Goal: Navigation & Orientation: Find specific page/section

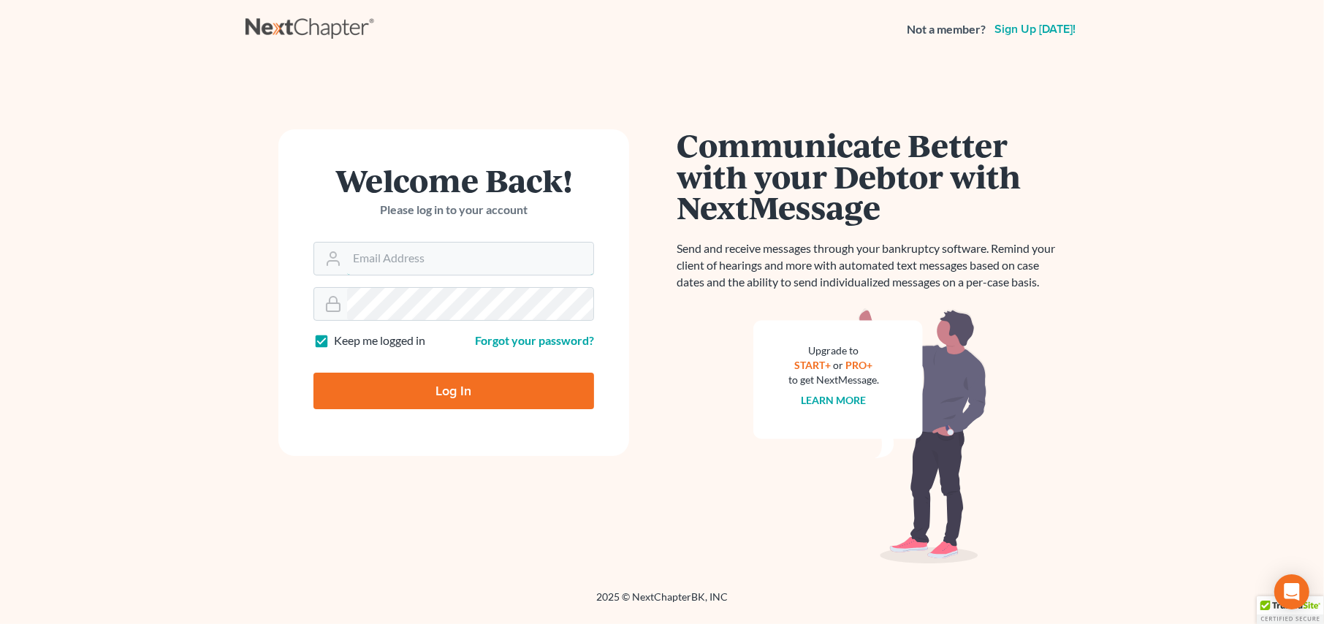
type input "[PERSON_NAME][EMAIL_ADDRESS][DOMAIN_NAME]"
drag, startPoint x: 459, startPoint y: 390, endPoint x: 512, endPoint y: 392, distance: 53.4
click at [460, 388] on input "Log In" at bounding box center [453, 391] width 281 height 37
type input "Thinking..."
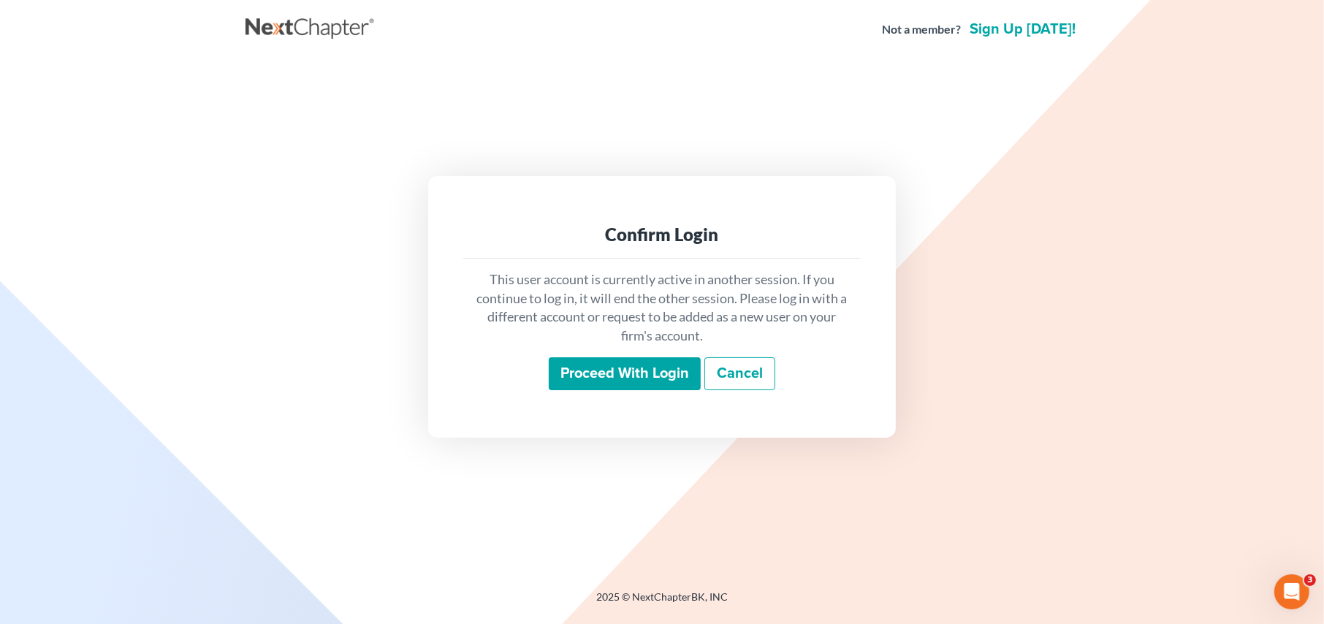
click at [611, 376] on input "Proceed with login" at bounding box center [625, 374] width 152 height 34
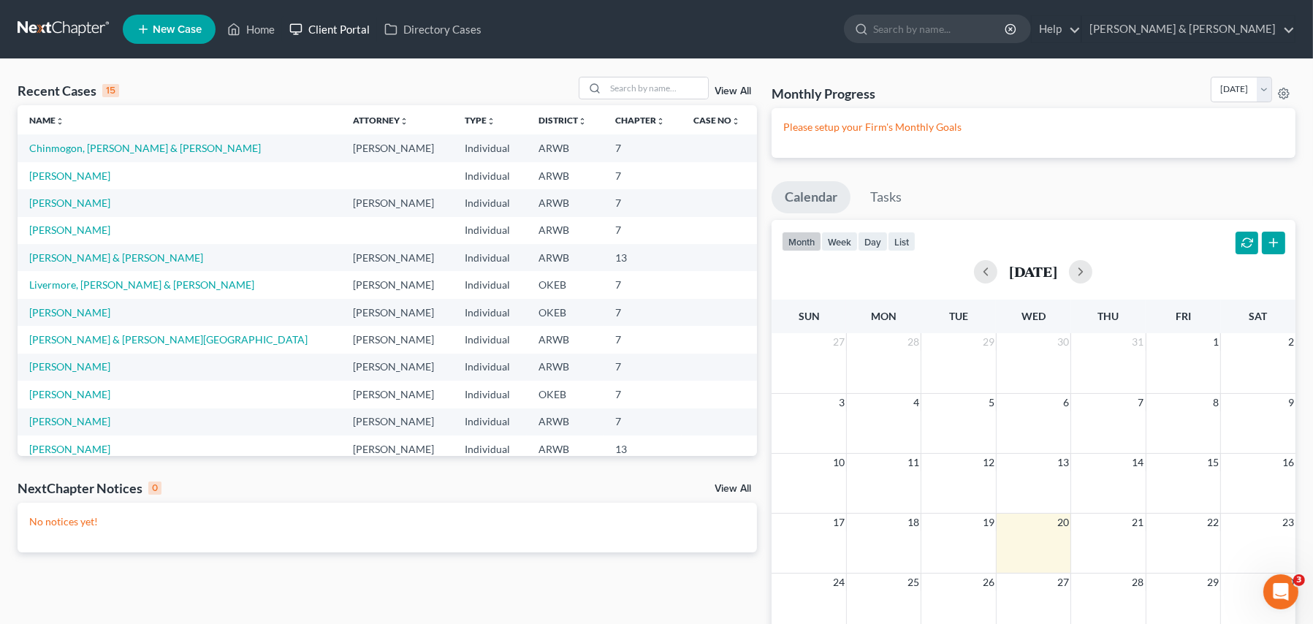
click at [339, 28] on link "Client Portal" at bounding box center [329, 29] width 95 height 26
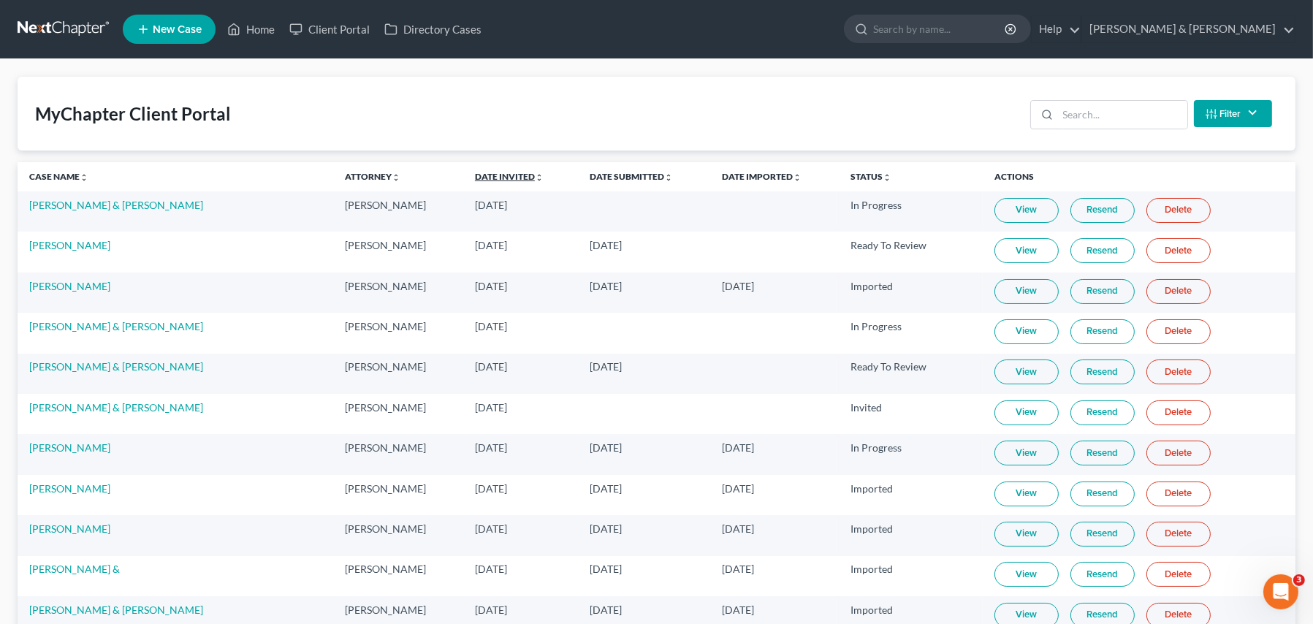
click at [475, 176] on link "Date Invited unfold_more expand_more expand_less" at bounding box center [509, 176] width 69 height 11
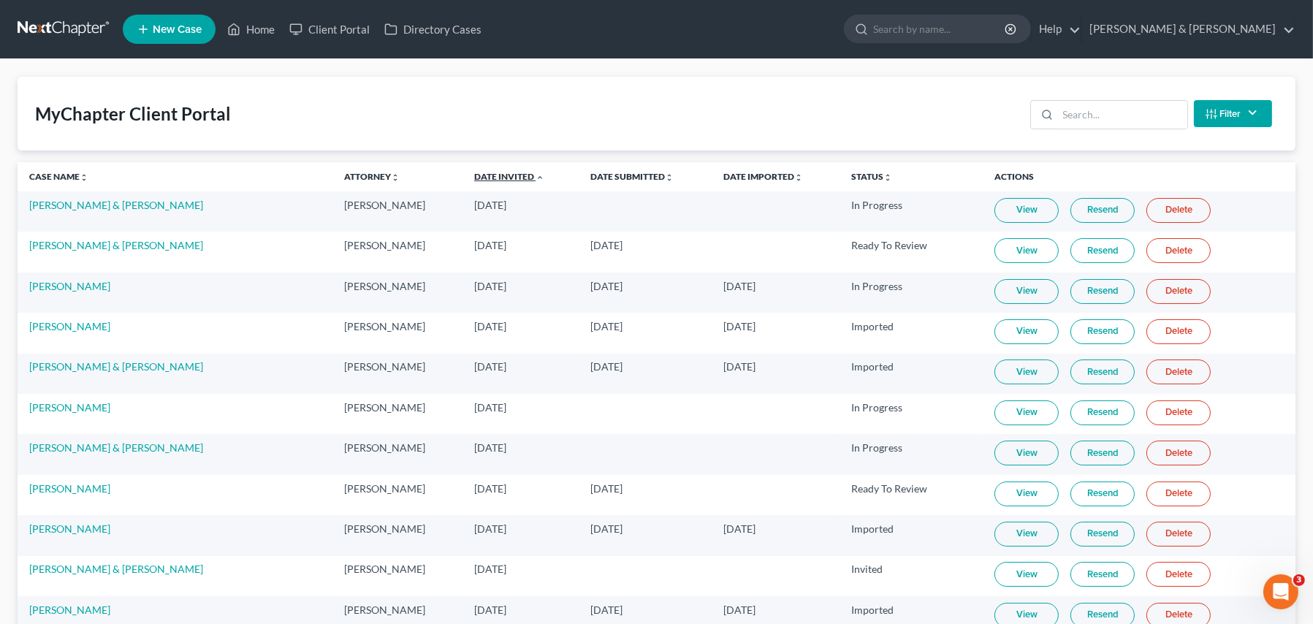
click at [474, 175] on link "Date Invited unfold_more expand_more expand_less" at bounding box center [509, 176] width 70 height 11
